Goal: Task Accomplishment & Management: Complete application form

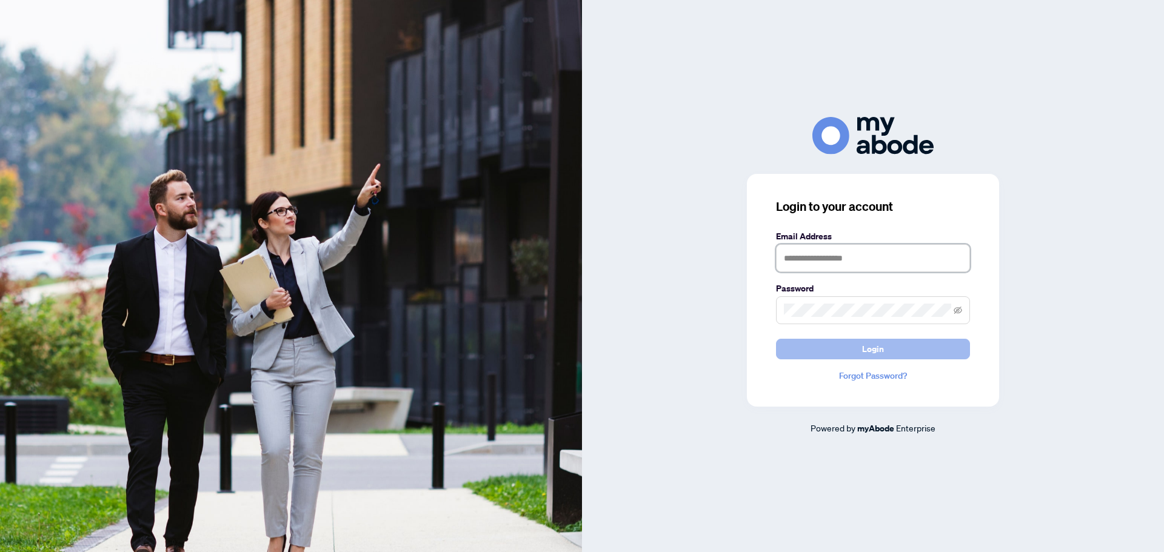
type input "**********"
click at [914, 343] on button "Login" at bounding box center [873, 349] width 194 height 21
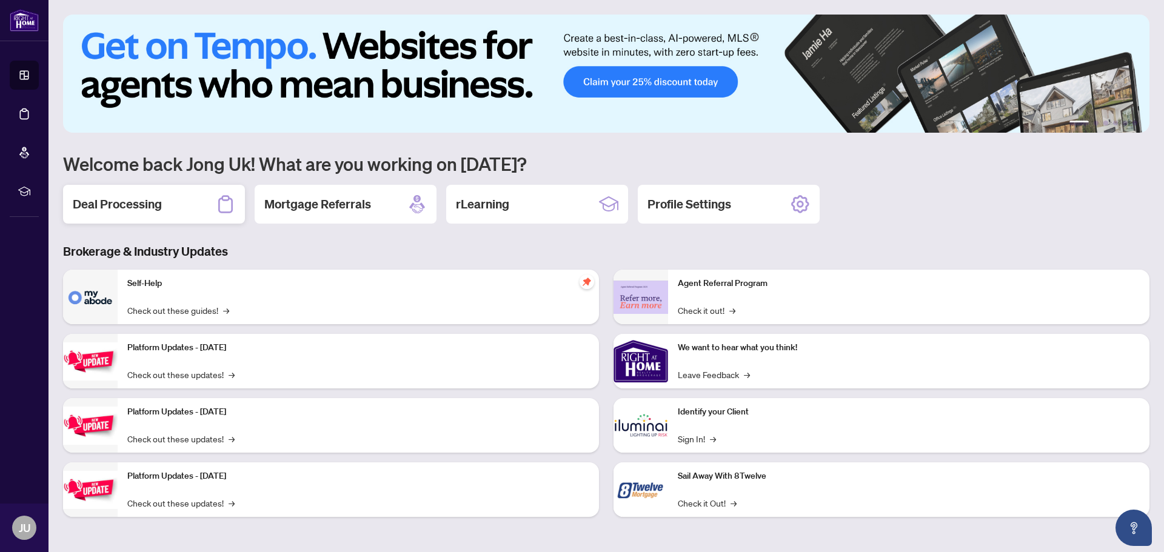
click at [144, 204] on h2 "Deal Processing" at bounding box center [117, 204] width 89 height 17
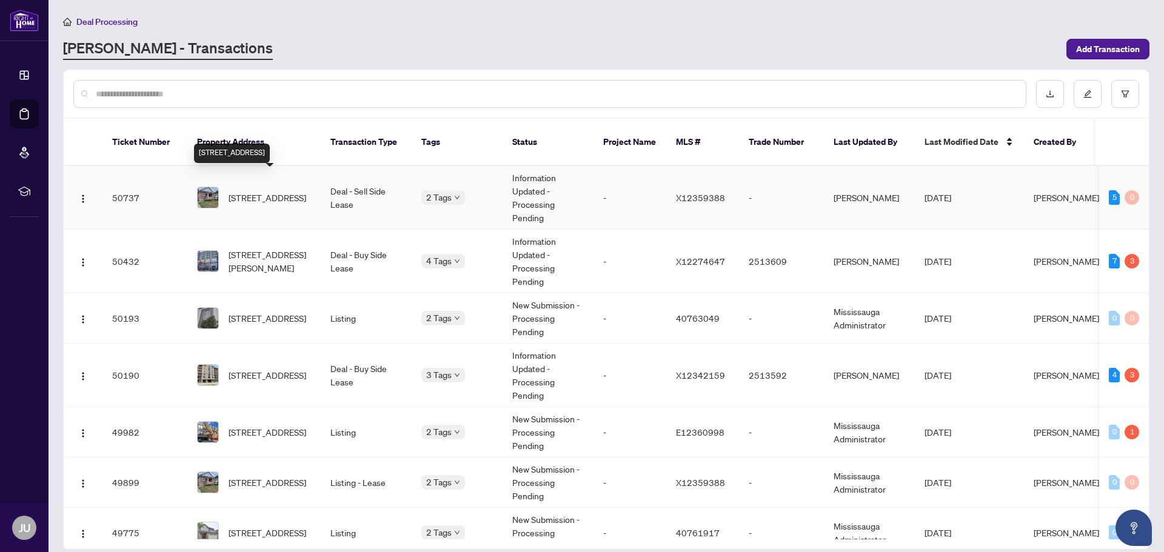
click at [281, 191] on span "[STREET_ADDRESS]" at bounding box center [268, 197] width 78 height 13
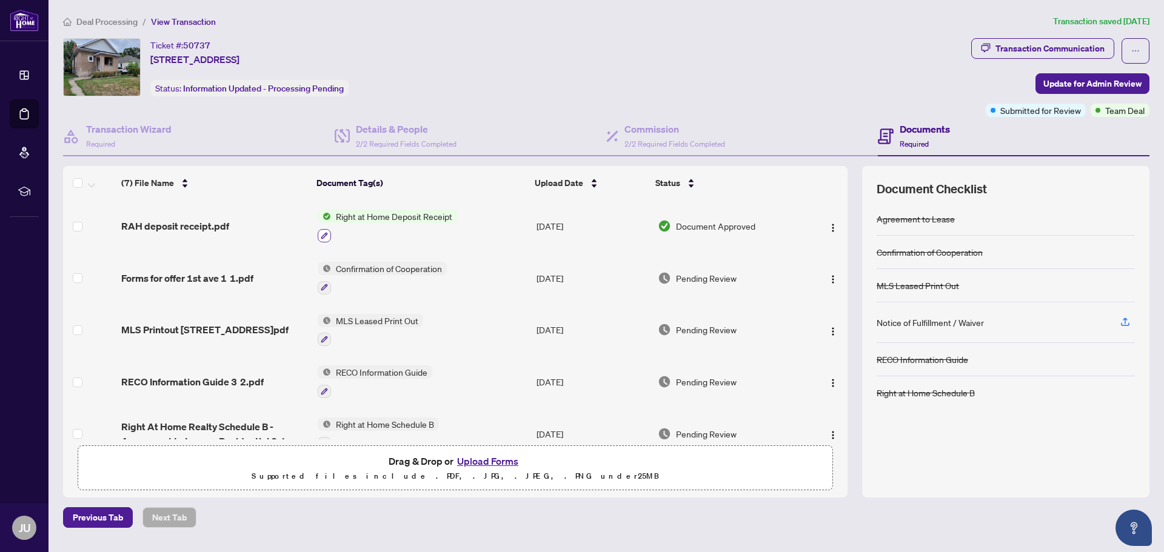
click at [321, 233] on icon "button" at bounding box center [324, 235] width 7 height 7
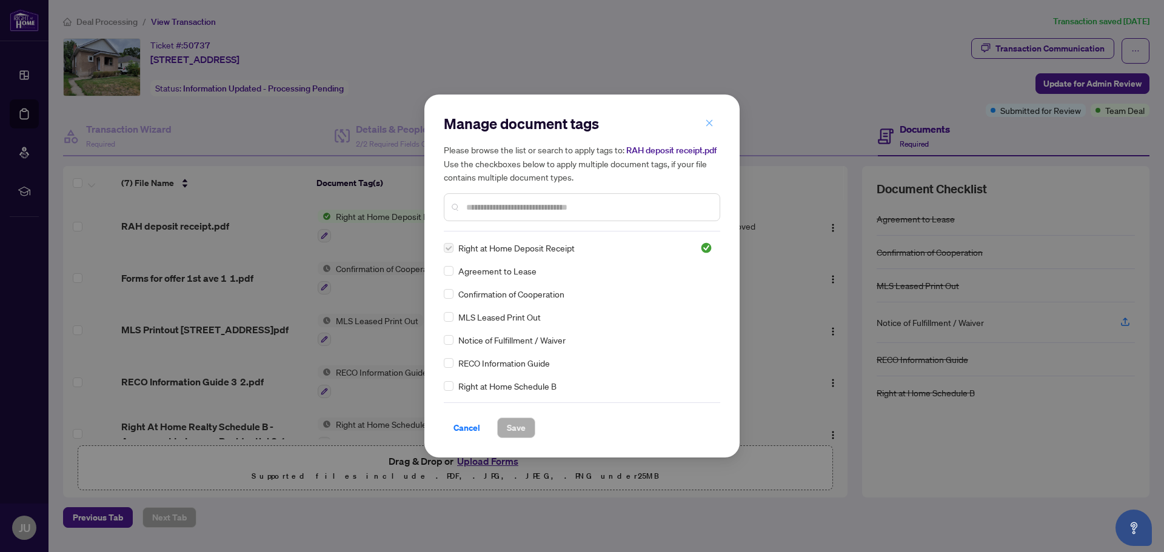
click at [710, 121] on icon "close" at bounding box center [709, 123] width 8 height 8
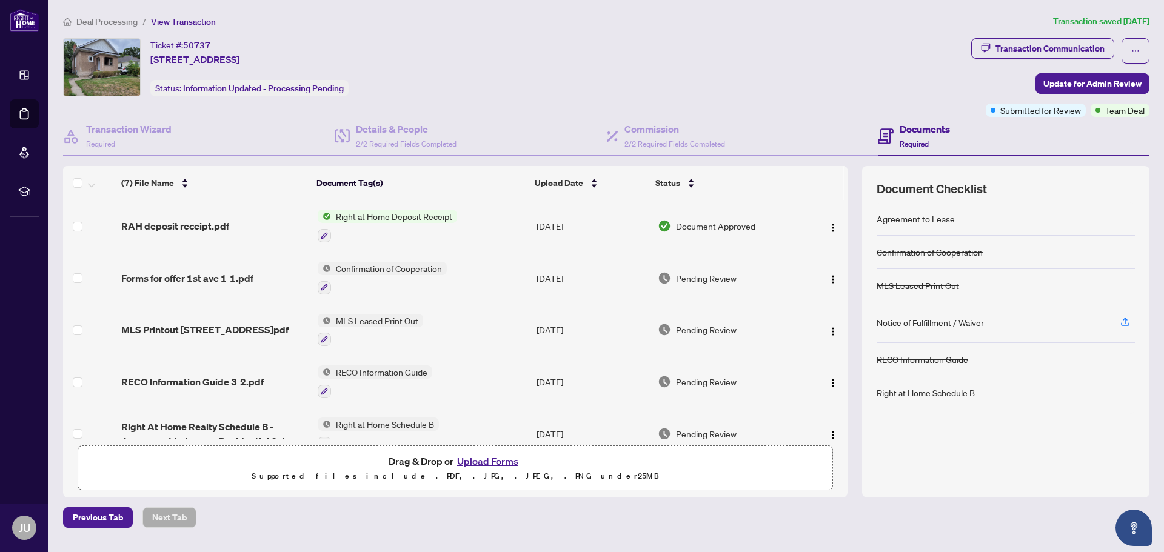
click at [426, 217] on span "Right at Home Deposit Receipt" at bounding box center [394, 216] width 126 height 13
click at [425, 278] on span "Right at Home Deposit Receipt" at bounding box center [393, 276] width 126 height 13
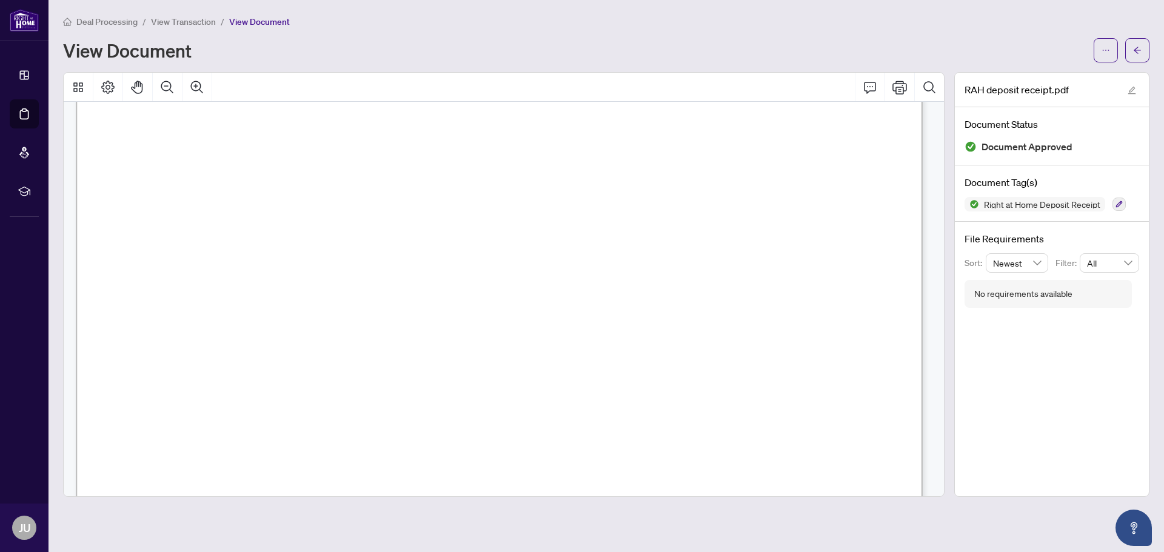
scroll to position [121, 0]
click at [1104, 46] on icon "ellipsis" at bounding box center [1105, 50] width 8 height 8
click at [1041, 75] on span "Download" at bounding box center [1062, 76] width 92 height 13
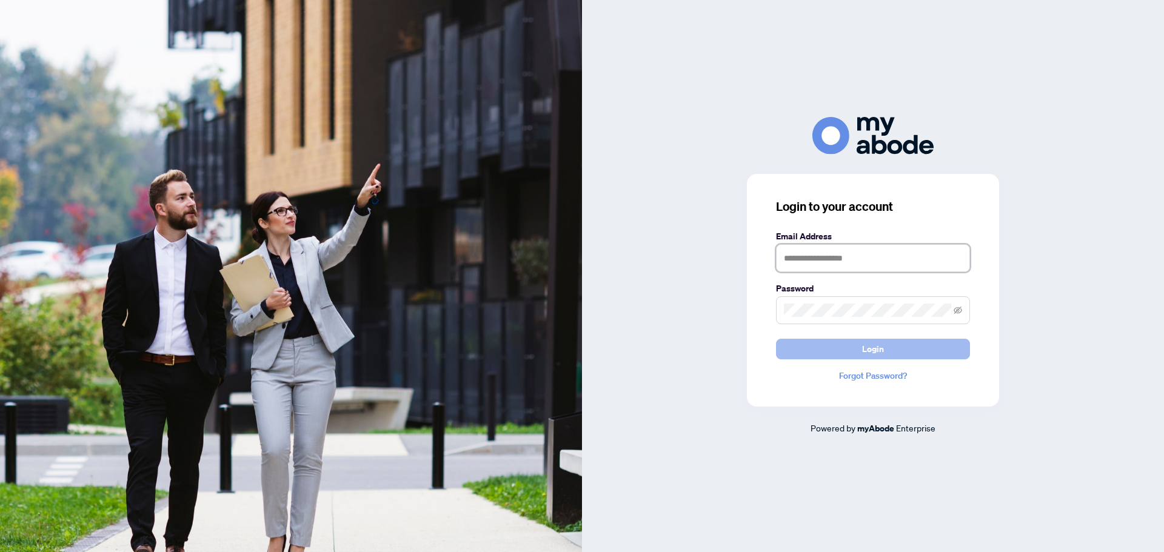
type input "**********"
click at [897, 348] on button "Login" at bounding box center [873, 349] width 194 height 21
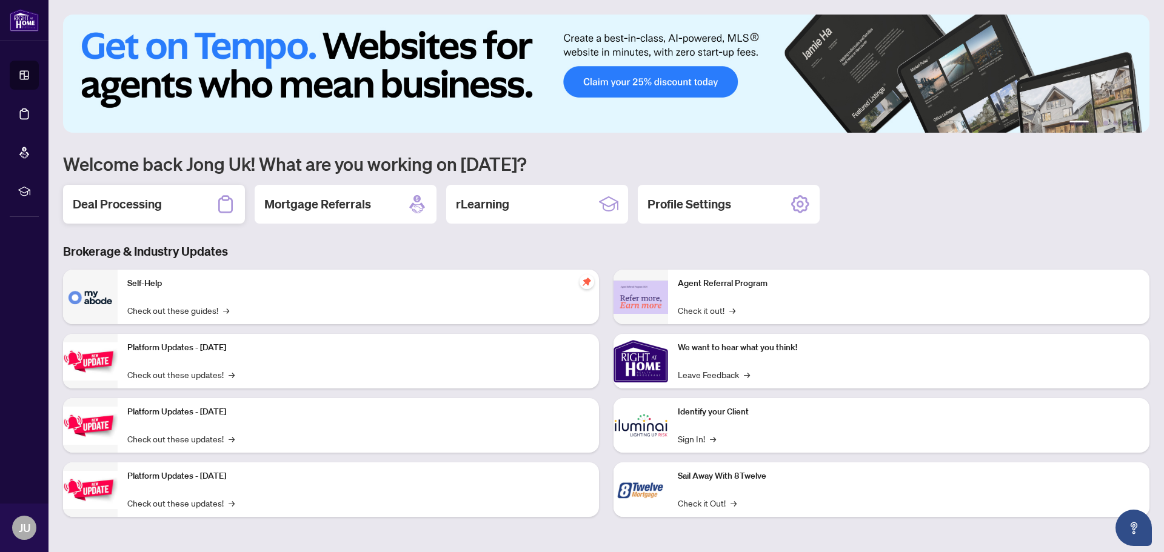
click at [179, 198] on div "Deal Processing" at bounding box center [154, 204] width 182 height 39
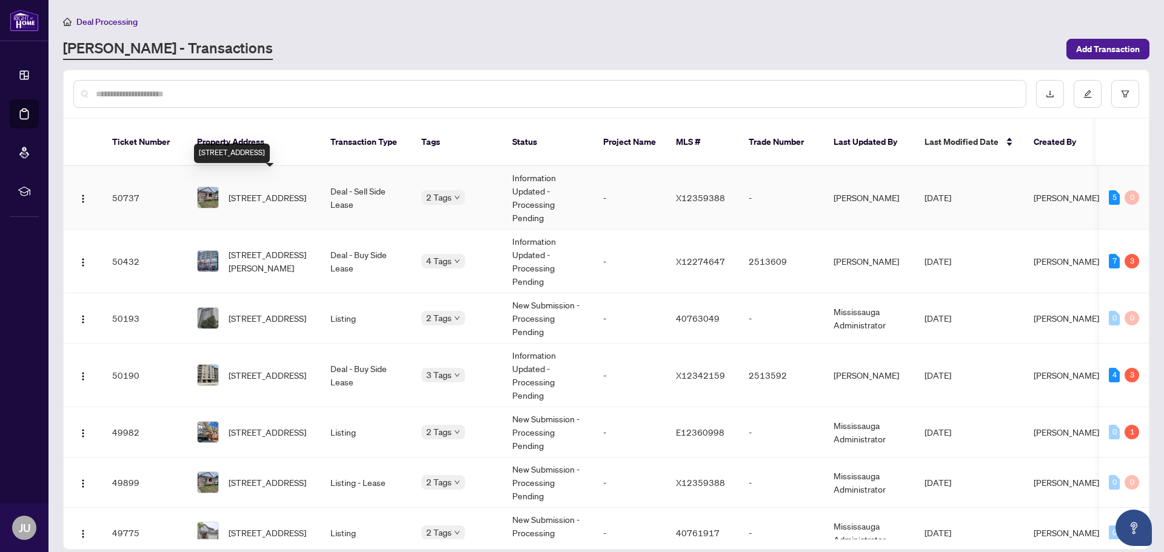
click at [270, 191] on span "[STREET_ADDRESS]" at bounding box center [268, 197] width 78 height 13
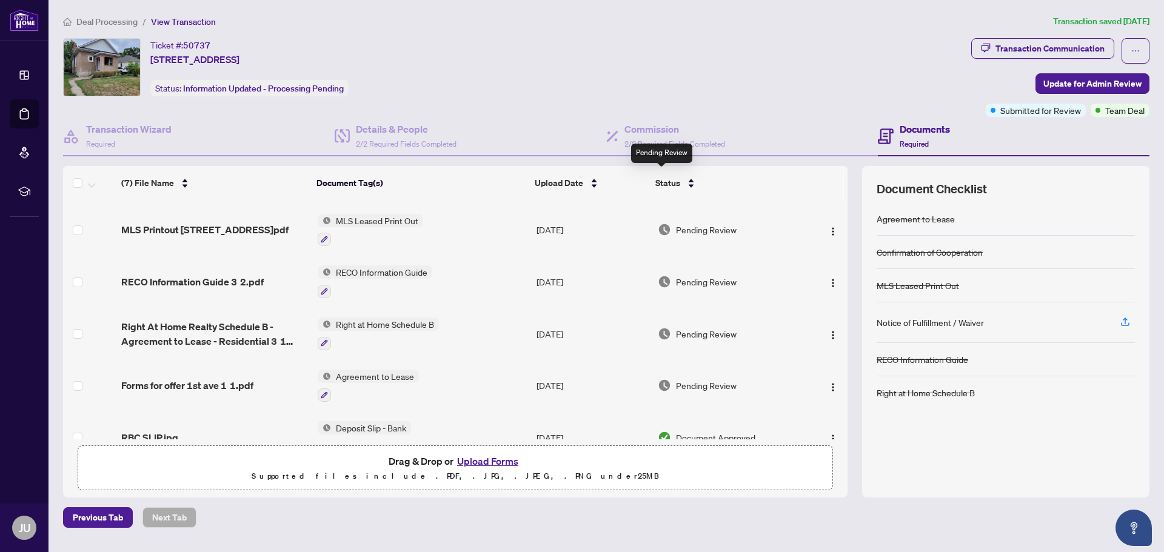
scroll to position [127, 0]
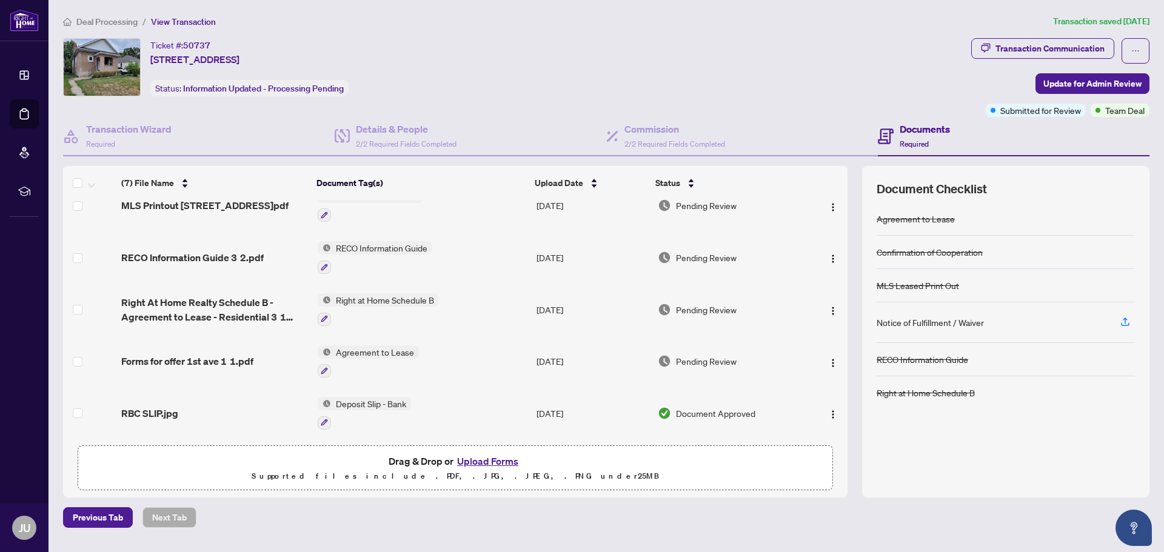
click at [493, 461] on button "Upload Forms" at bounding box center [487, 461] width 69 height 16
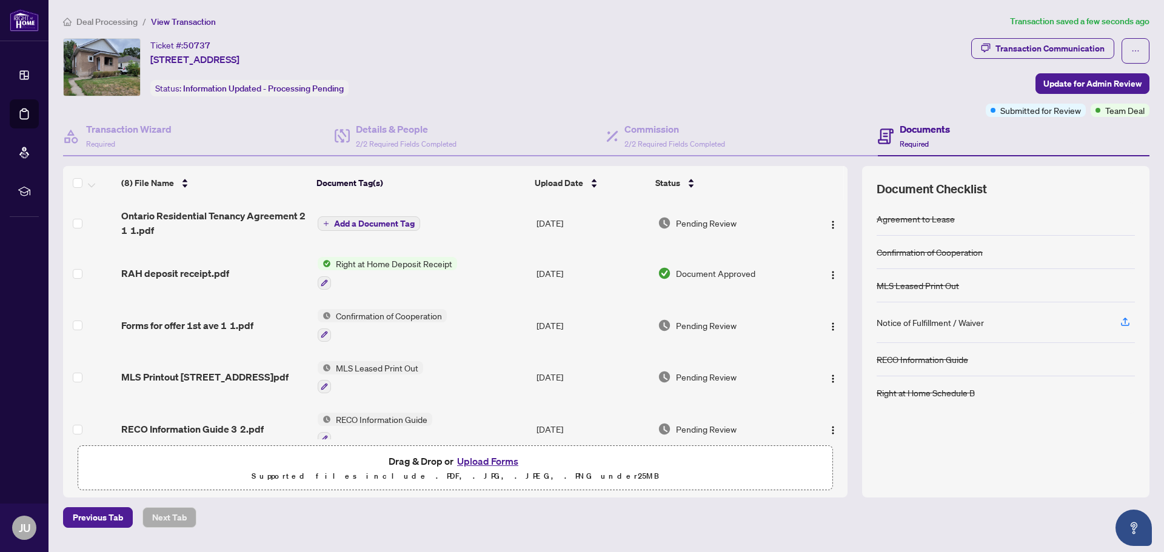
scroll to position [0, 0]
click at [408, 222] on span "Add a Document Tag" at bounding box center [374, 225] width 81 height 8
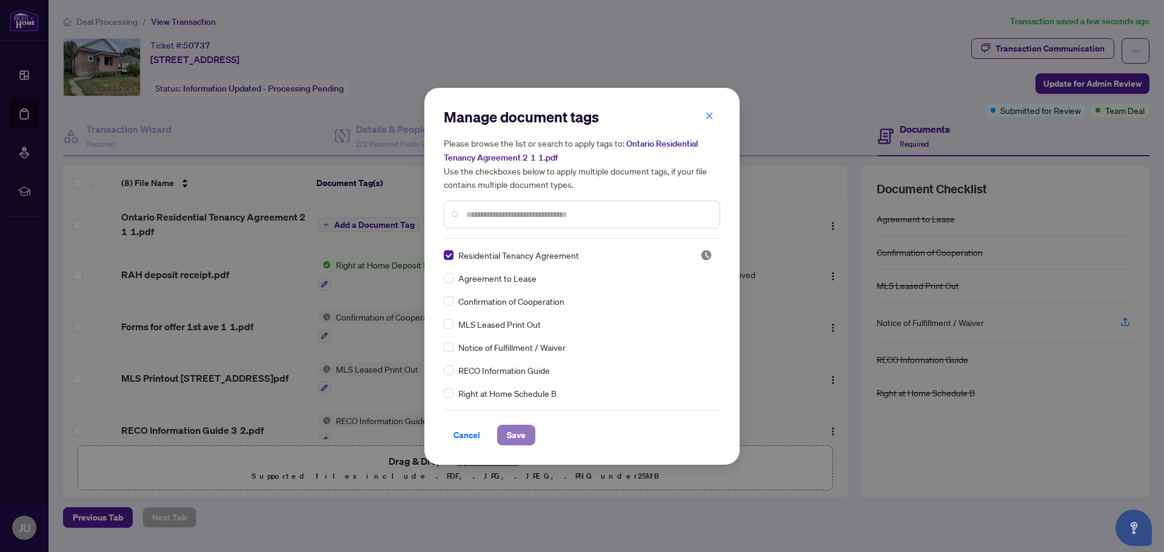
click at [518, 435] on span "Save" at bounding box center [516, 435] width 19 height 19
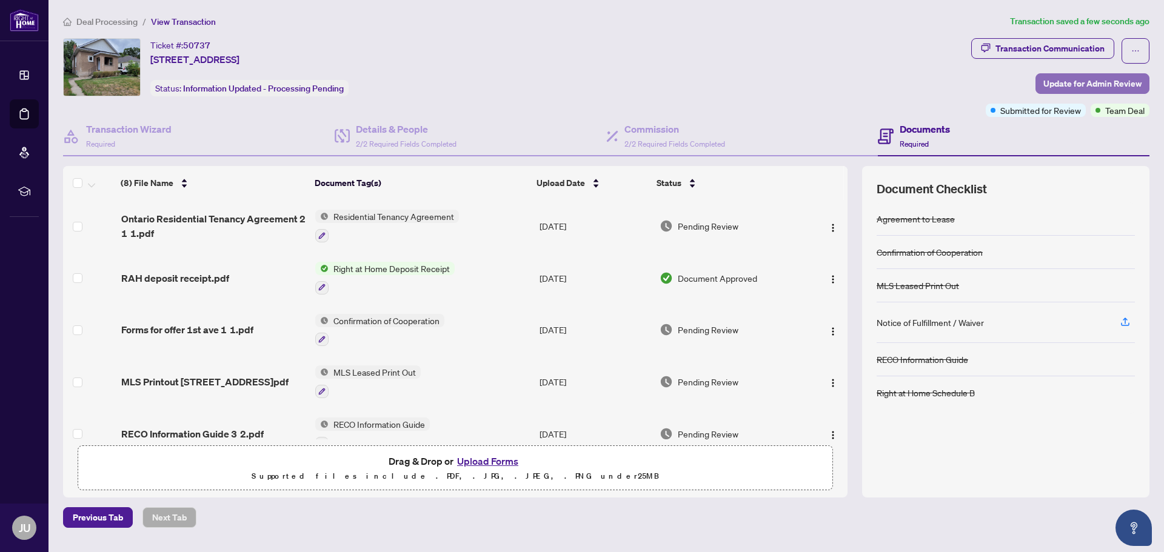
click at [1101, 81] on span "Update for Admin Review" at bounding box center [1092, 83] width 98 height 19
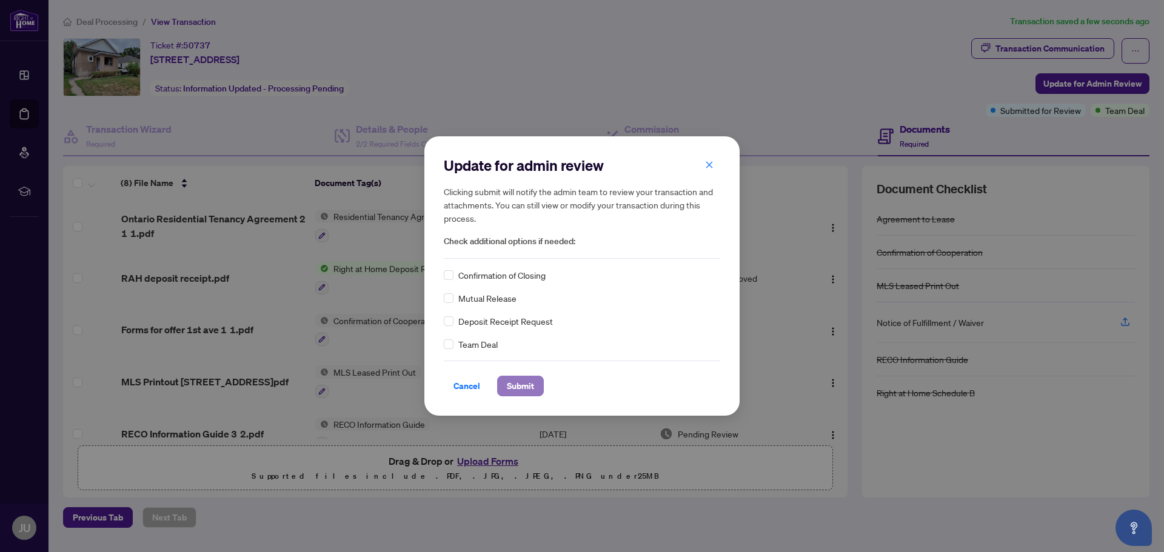
click at [523, 381] on span "Submit" at bounding box center [520, 385] width 27 height 19
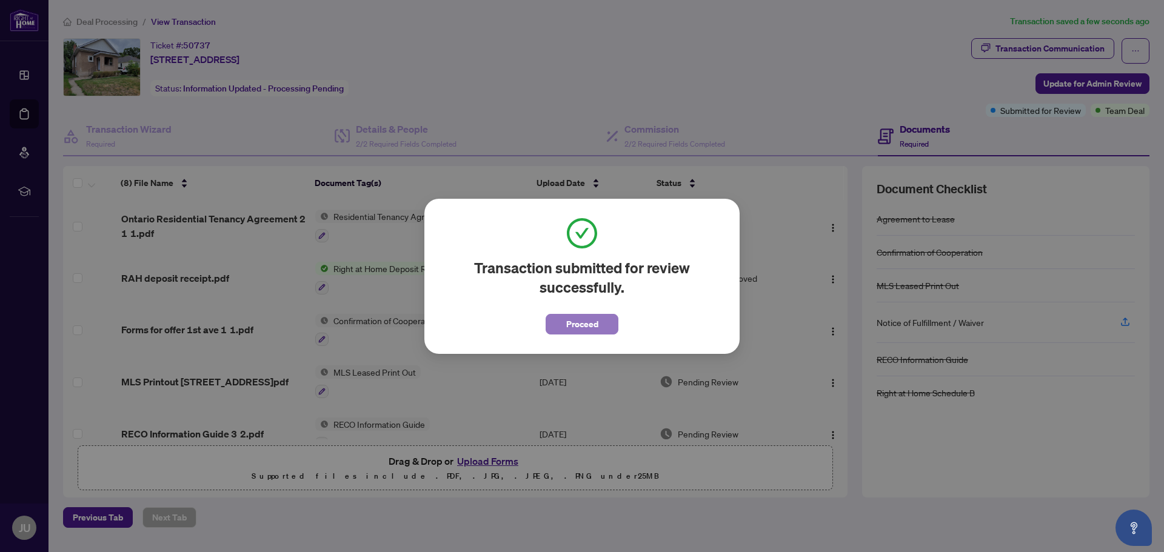
click at [595, 324] on span "Proceed" at bounding box center [582, 324] width 32 height 19
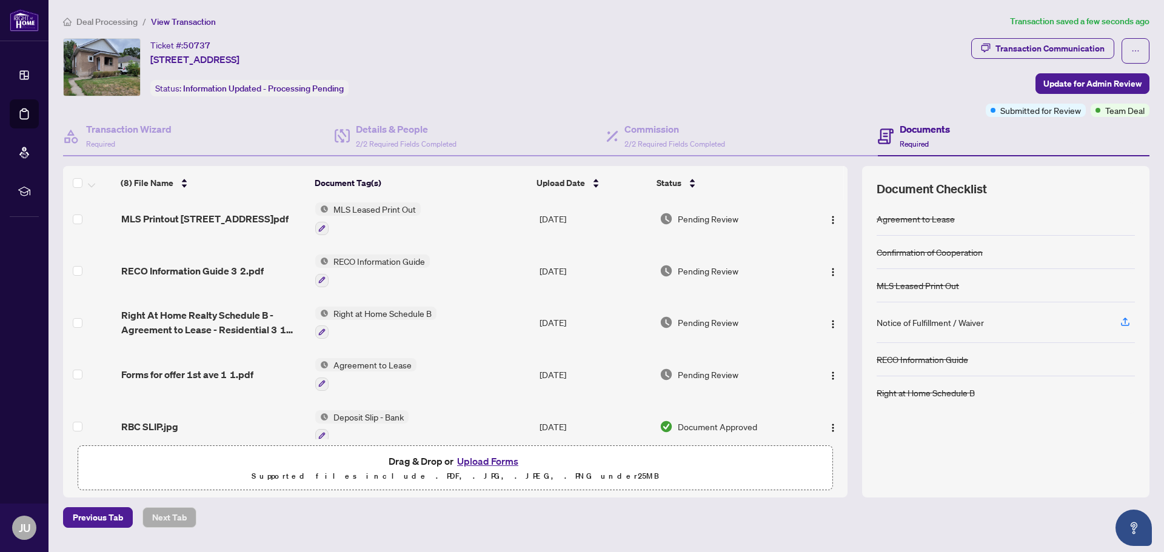
scroll to position [178, 0]
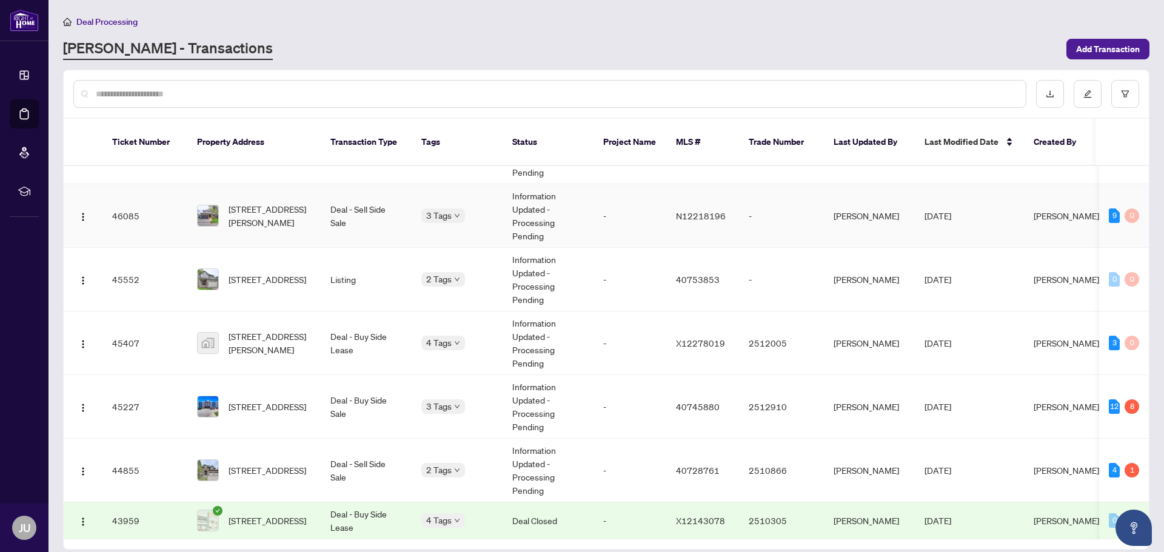
scroll to position [944, 0]
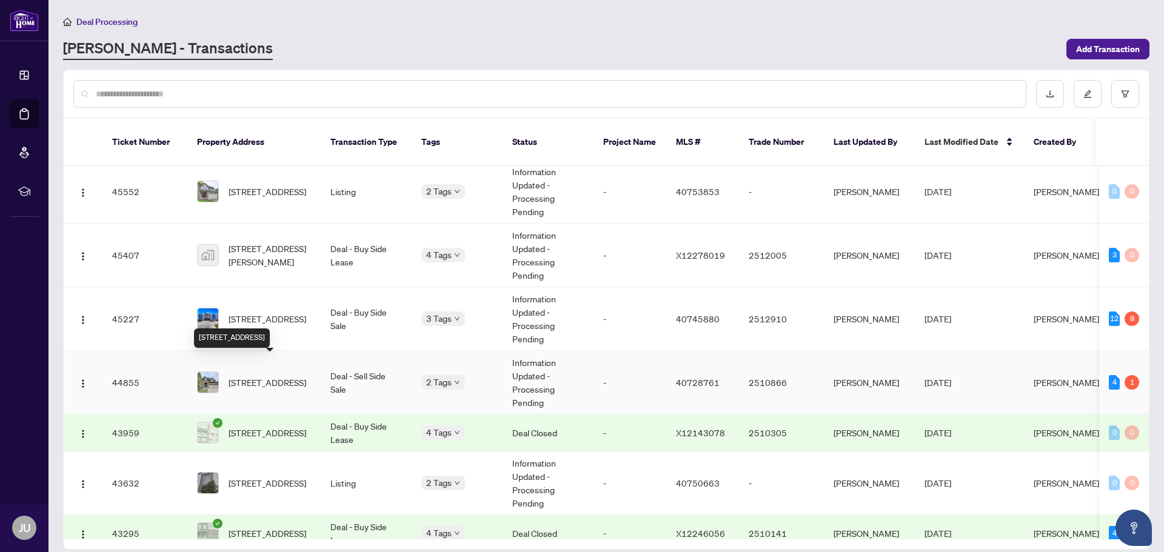
click at [276, 376] on span "[STREET_ADDRESS]" at bounding box center [268, 382] width 78 height 13
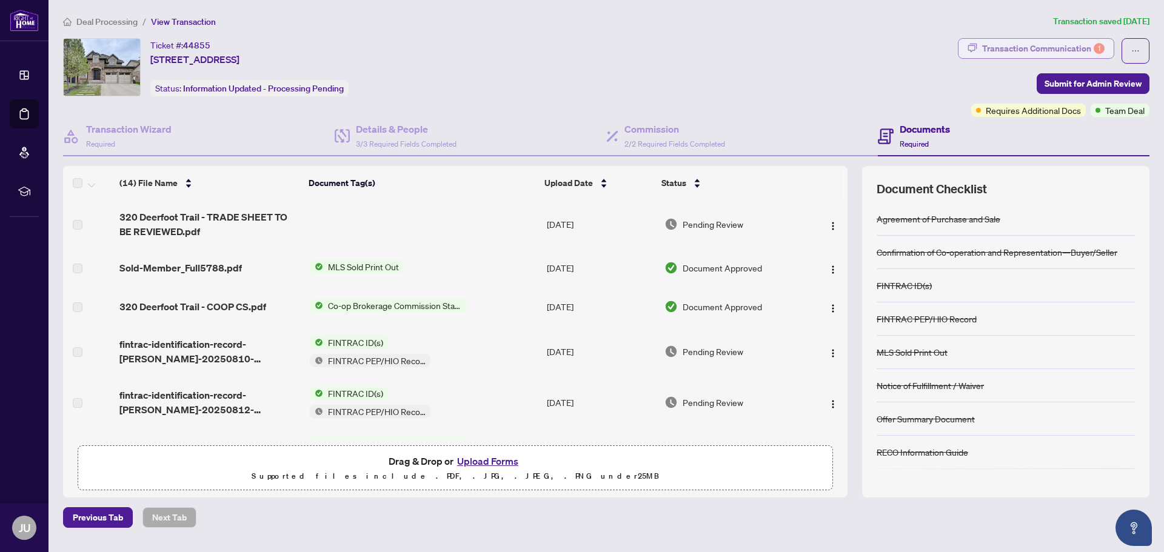
click at [1020, 48] on div "Transaction Communication 1" at bounding box center [1043, 48] width 122 height 19
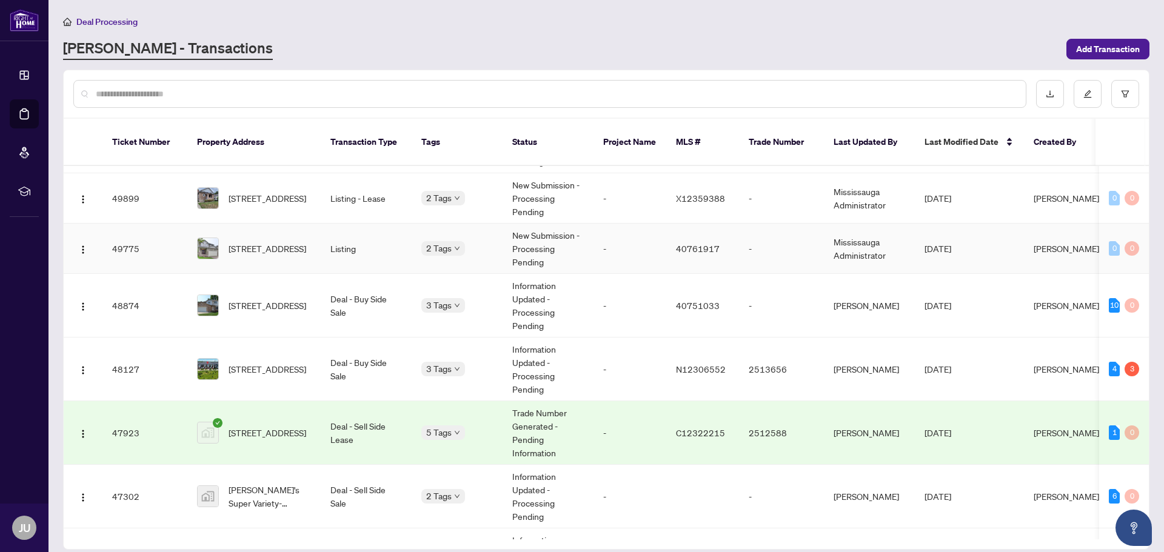
scroll to position [303, 0]
